Goal: Information Seeking & Learning: Check status

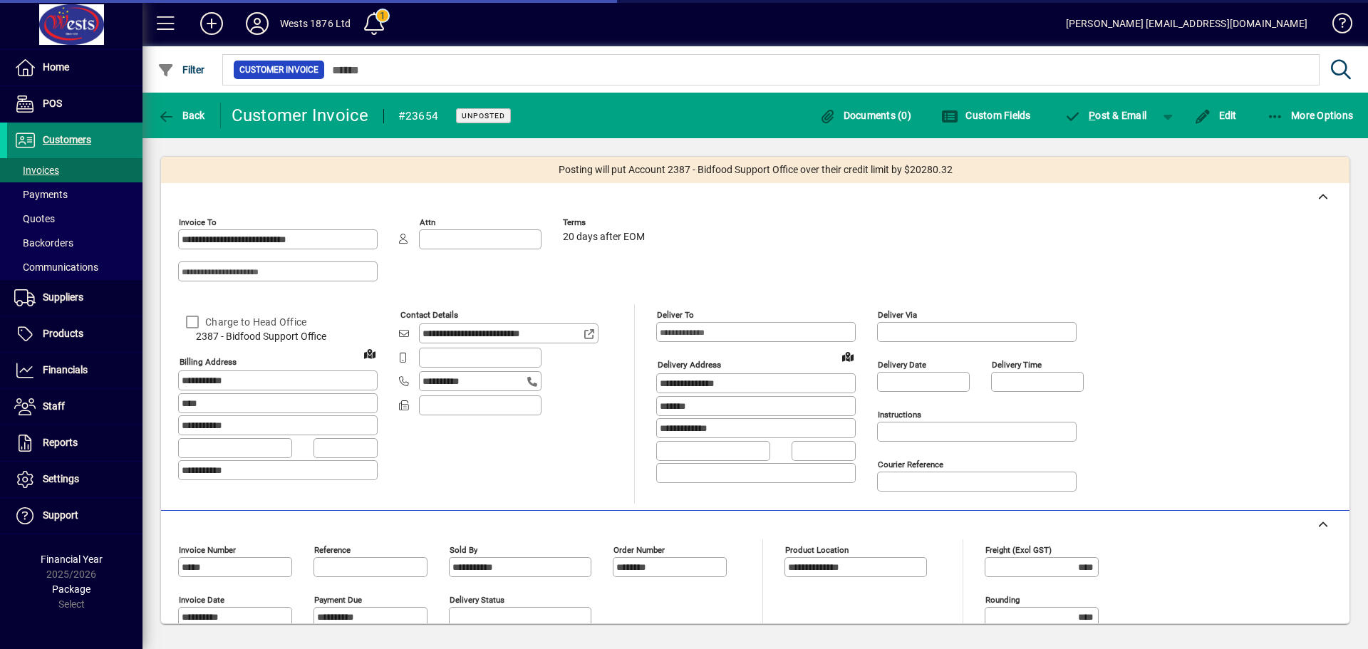
click at [51, 131] on span at bounding box center [74, 140] width 135 height 34
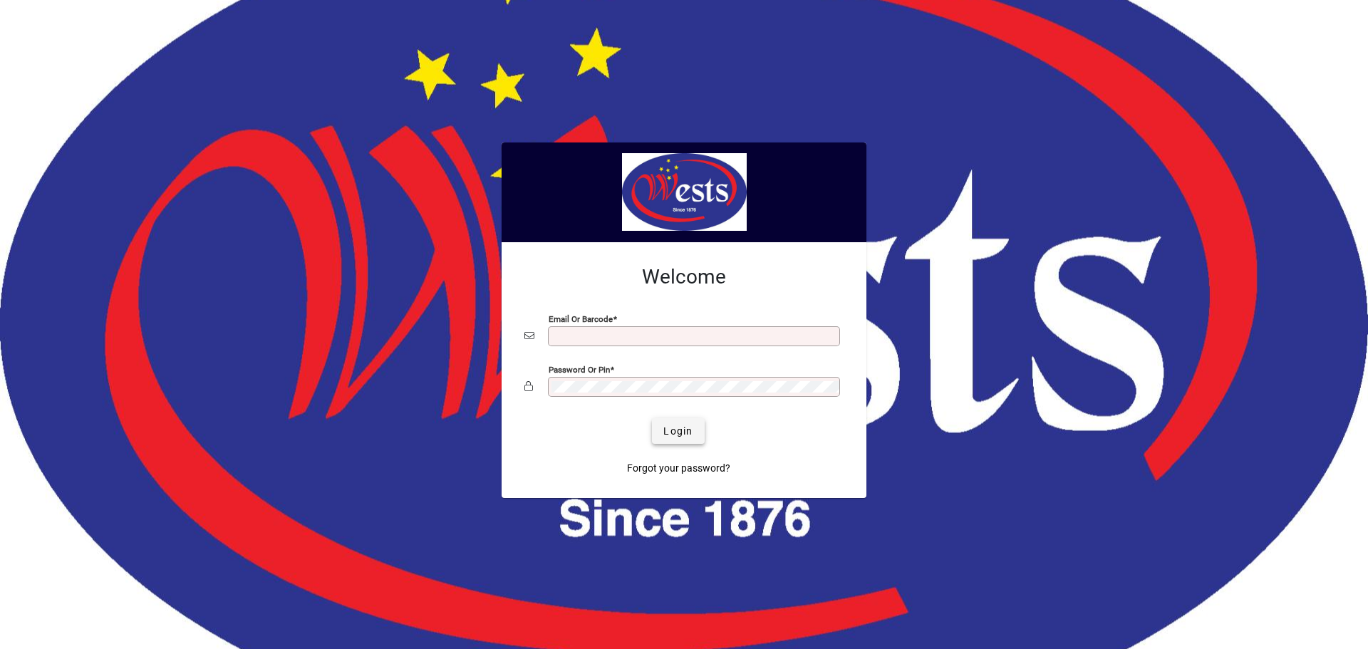
type input "**********"
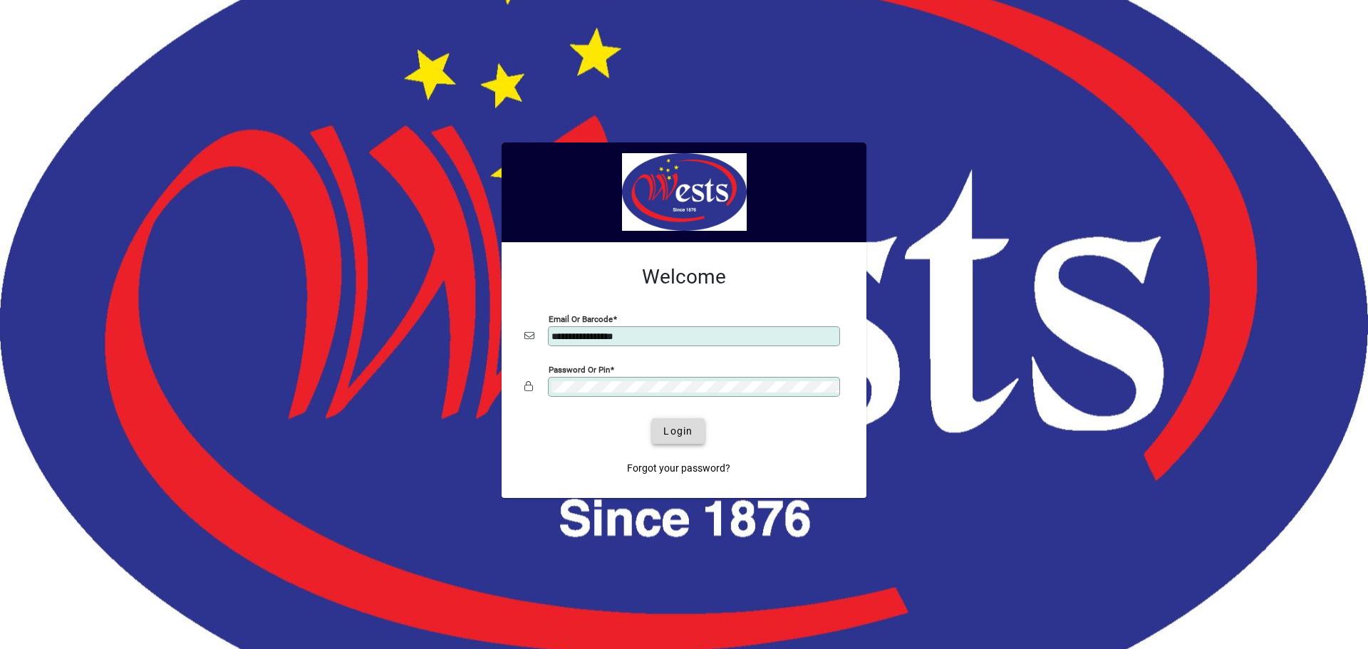
click at [678, 435] on span "Login" at bounding box center [678, 431] width 29 height 15
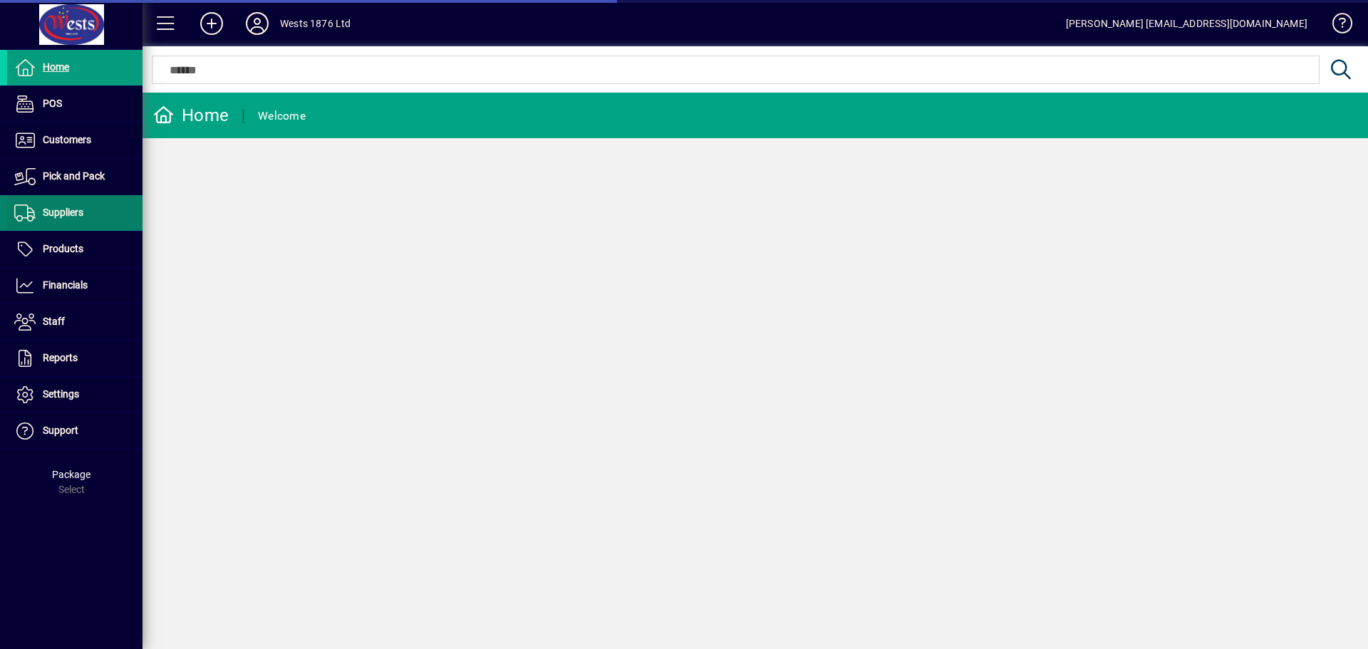
click at [63, 207] on span "Suppliers" at bounding box center [63, 212] width 41 height 11
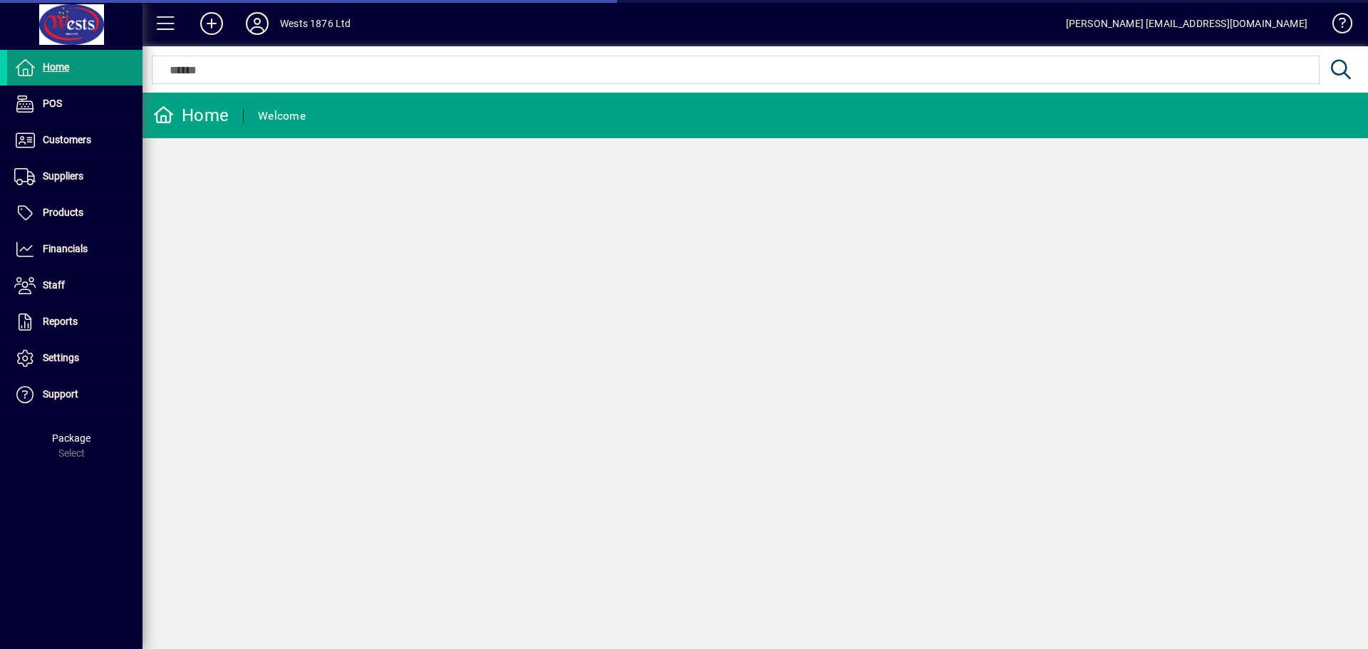
click at [54, 60] on span "Home" at bounding box center [38, 67] width 62 height 17
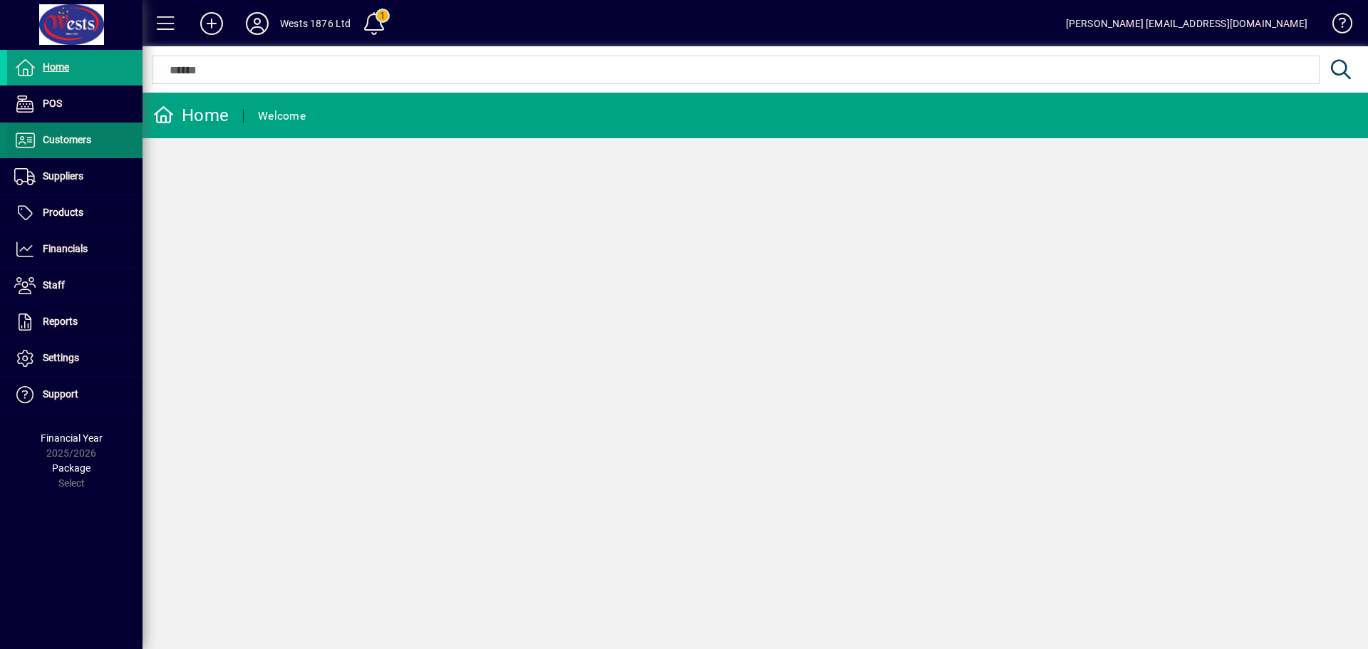
drag, startPoint x: 88, startPoint y: 139, endPoint x: 100, endPoint y: 124, distance: 19.7
click at [88, 139] on span "Customers" at bounding box center [67, 139] width 48 height 11
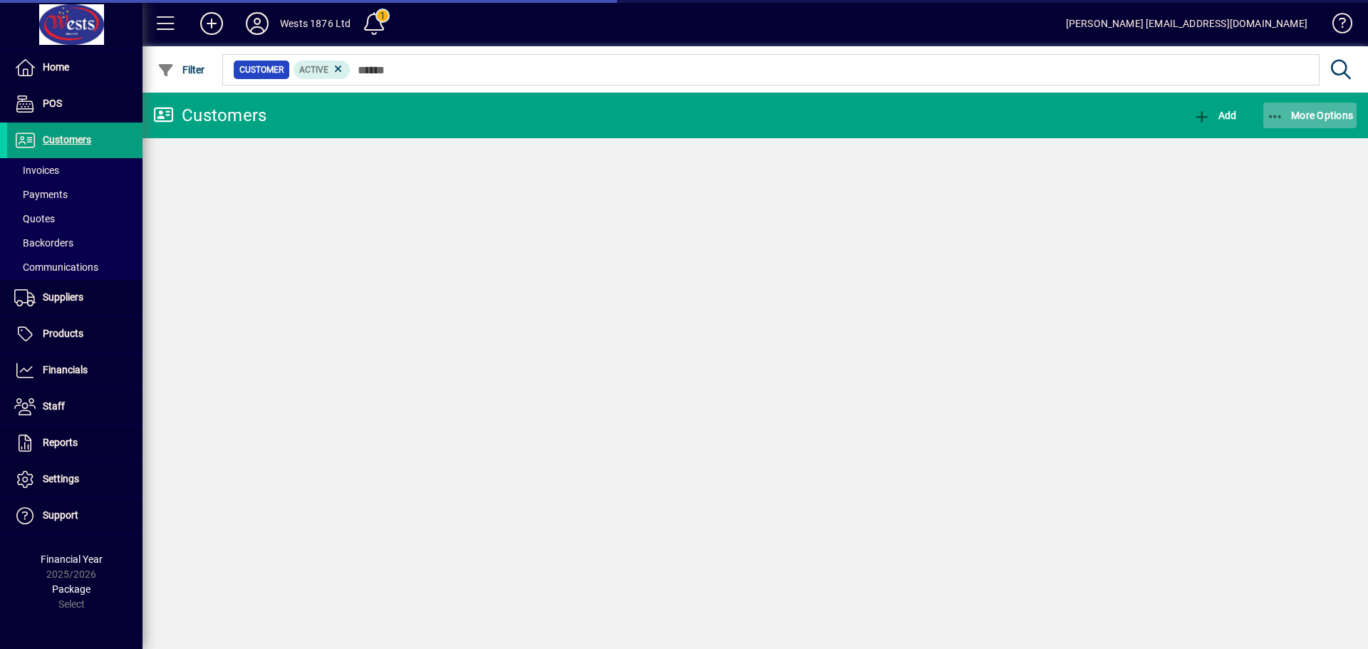
click at [1281, 119] on icon "button" at bounding box center [1276, 117] width 18 height 14
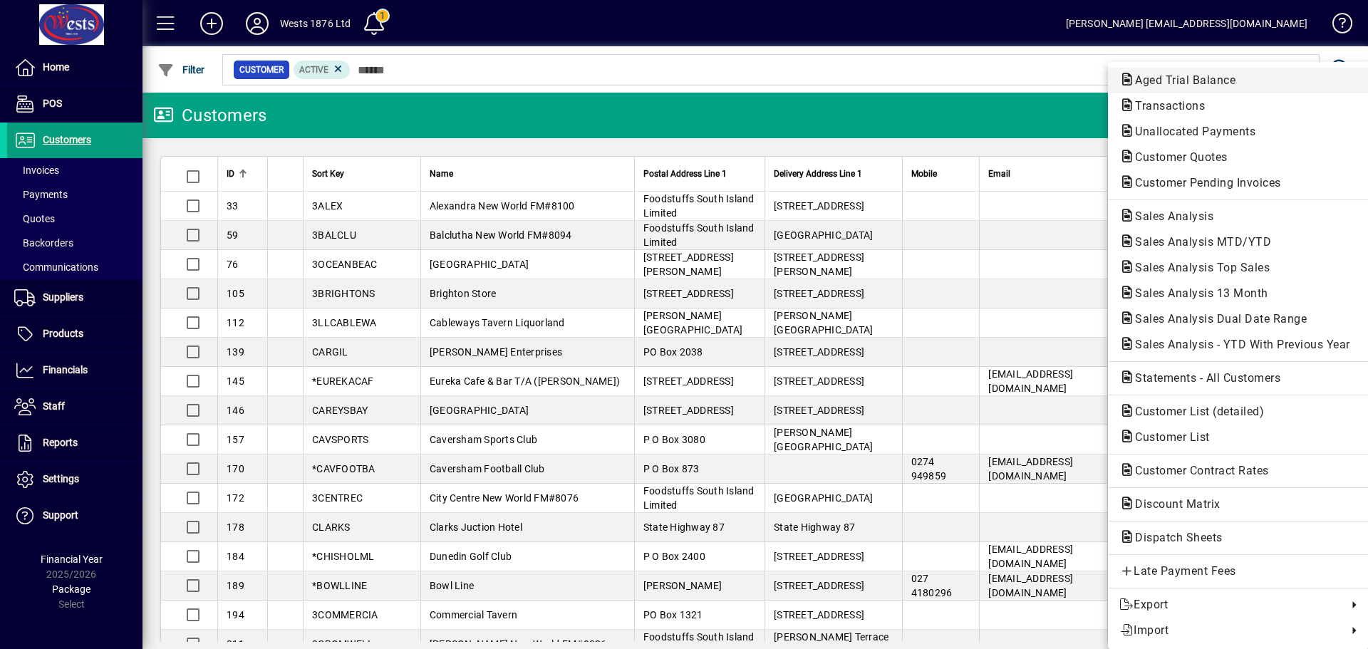
click at [1151, 74] on span "Aged Trial Balance" at bounding box center [1181, 80] width 123 height 14
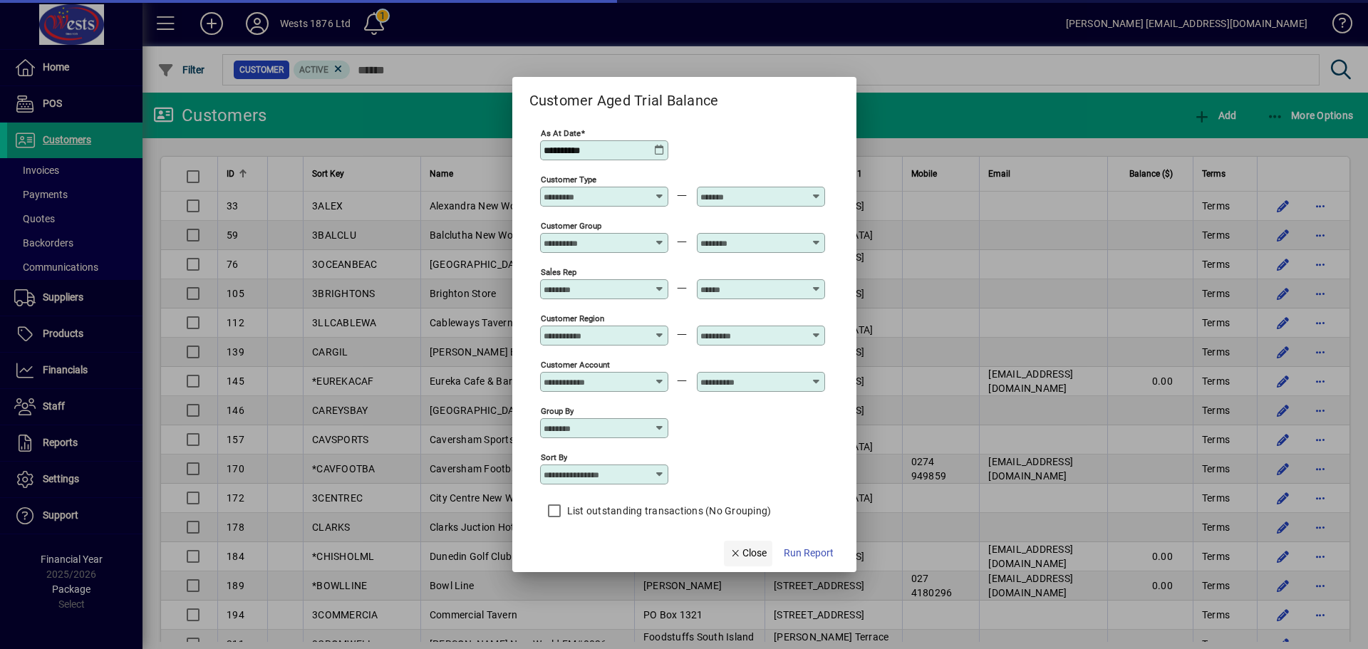
click at [733, 553] on icon "button" at bounding box center [736, 554] width 13 height 10
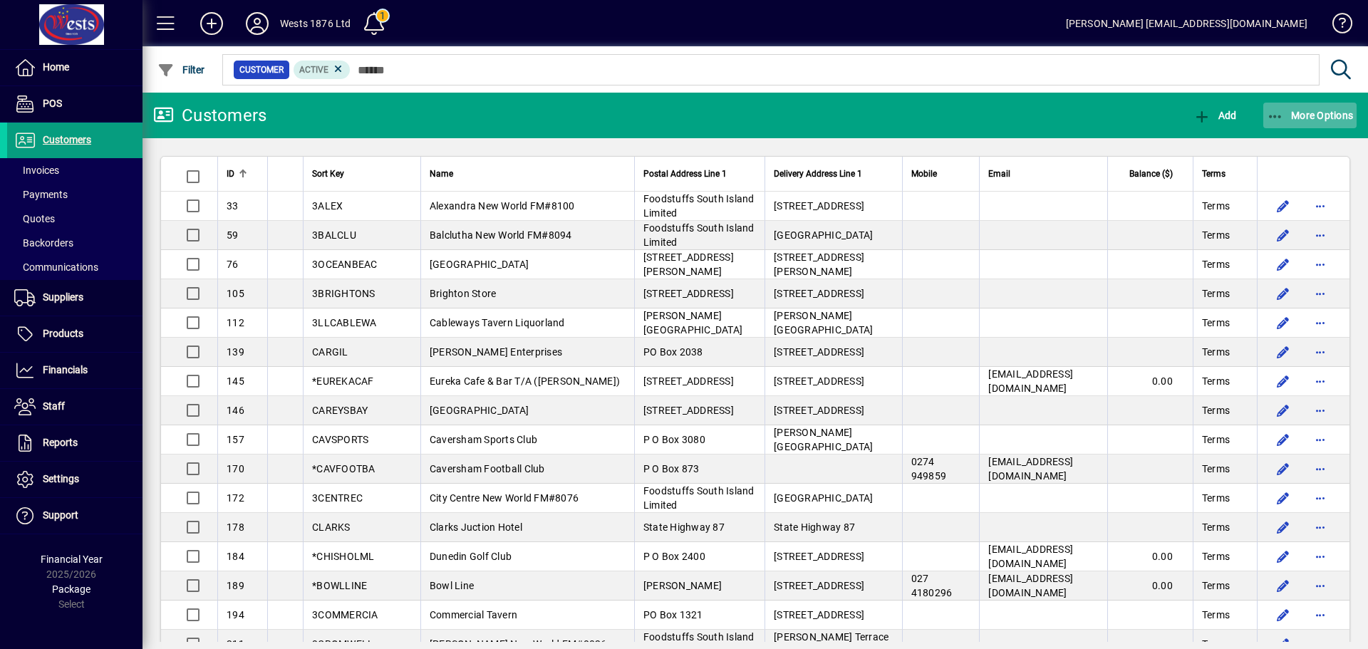
click at [1275, 119] on icon "button" at bounding box center [1276, 117] width 18 height 14
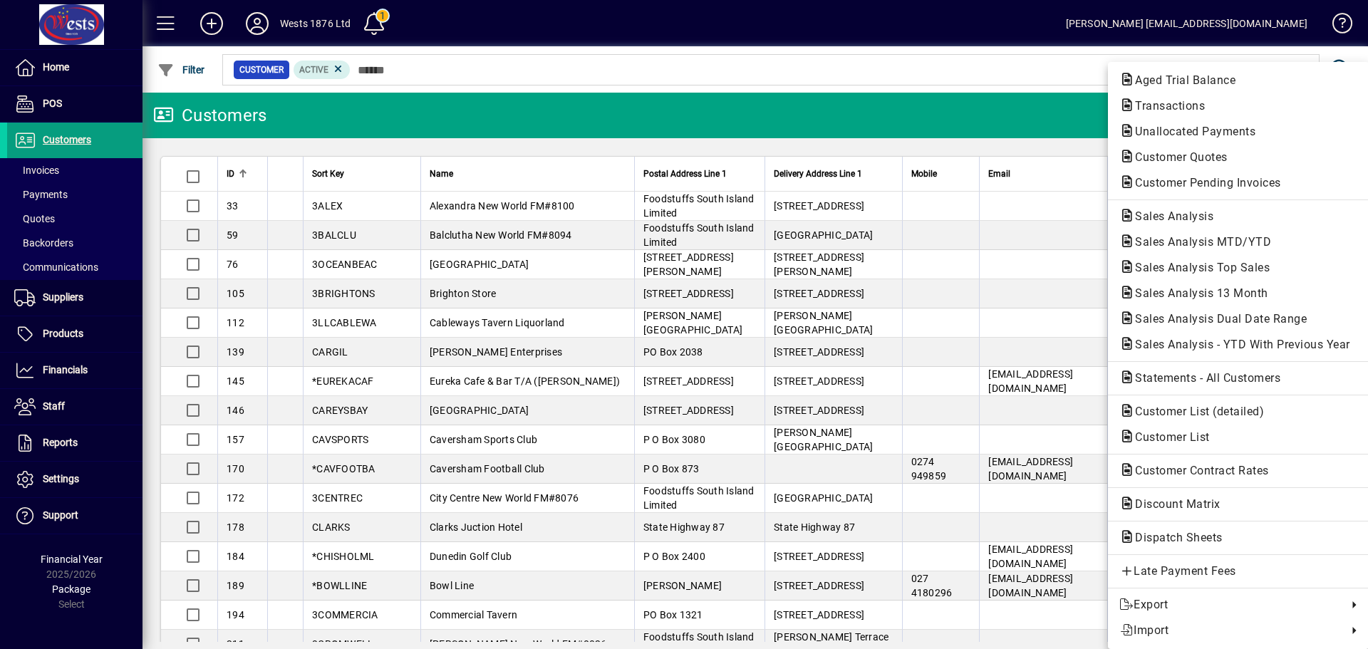
click at [1222, 182] on span "Customer Pending Invoices" at bounding box center [1204, 183] width 169 height 14
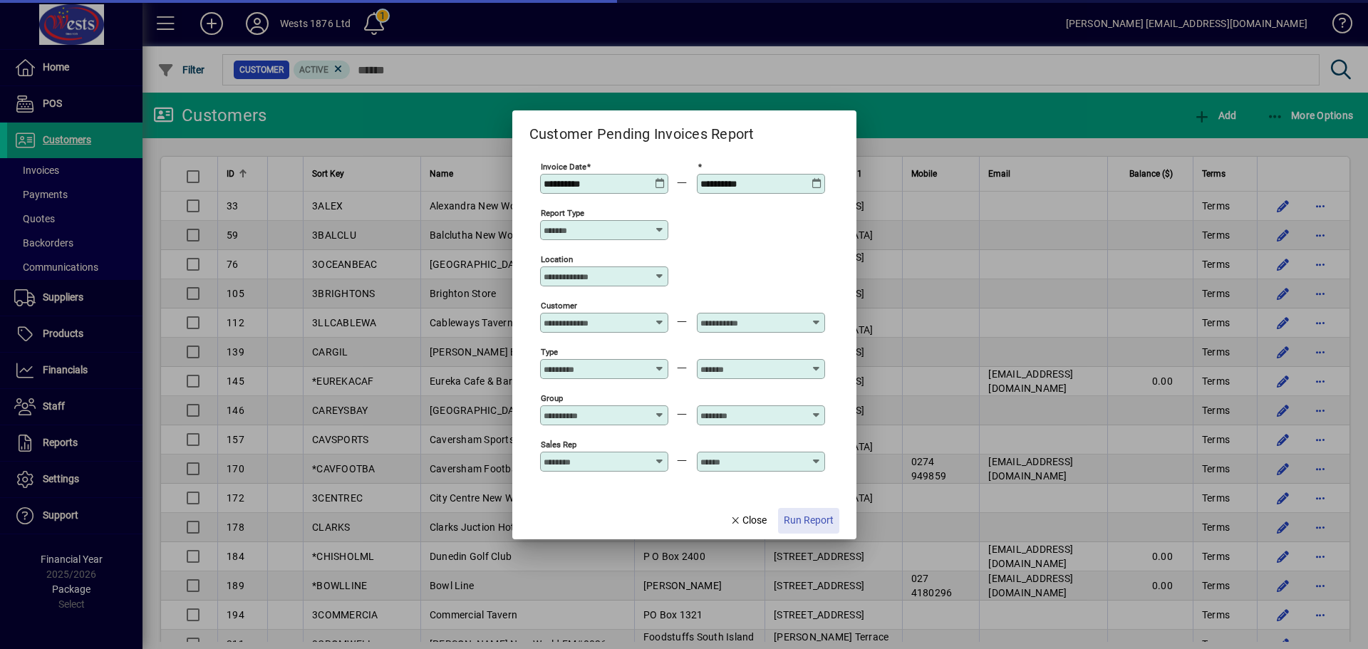
click at [800, 521] on span "Run Report" at bounding box center [809, 520] width 50 height 15
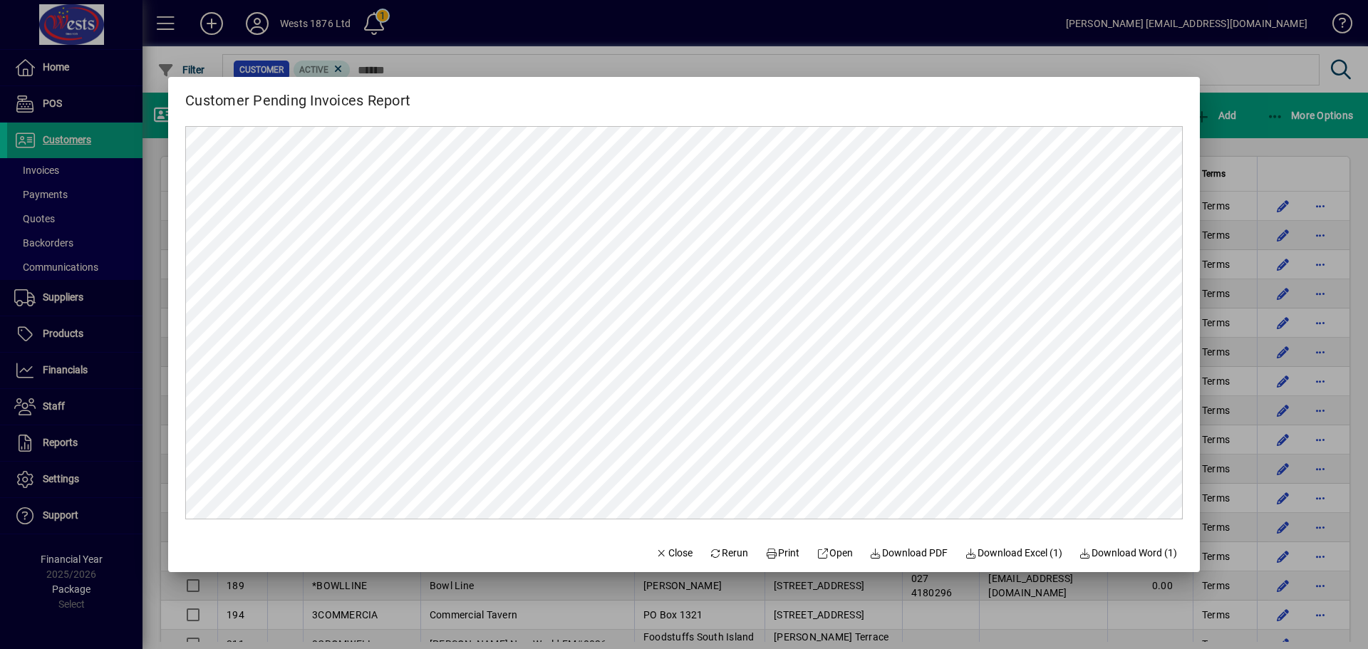
click at [1183, 146] on mat-dialog-content at bounding box center [684, 323] width 1032 height 422
click at [656, 556] on icon "button" at bounding box center [662, 554] width 13 height 10
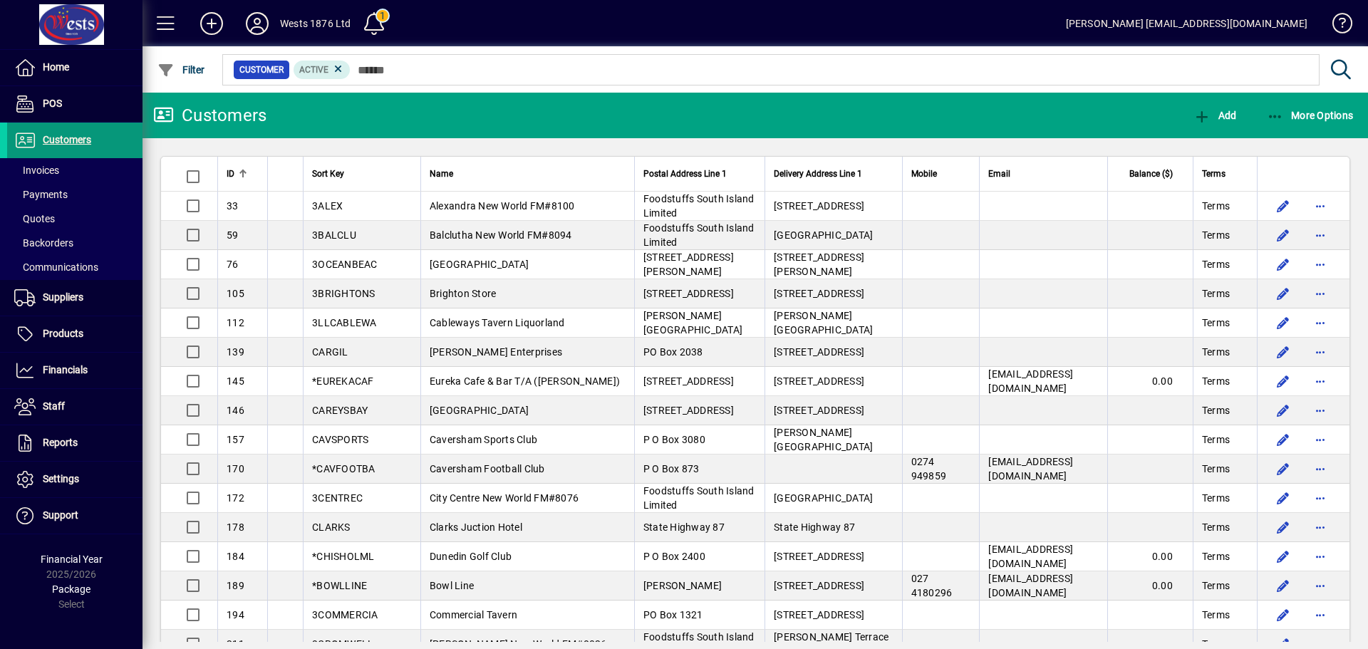
click at [55, 140] on span "Customers" at bounding box center [67, 139] width 48 height 11
drag, startPoint x: 30, startPoint y: 131, endPoint x: 42, endPoint y: 128, distance: 12.4
click at [52, 138] on span "Customers" at bounding box center [67, 139] width 48 height 11
